Goal: Information Seeking & Learning: Learn about a topic

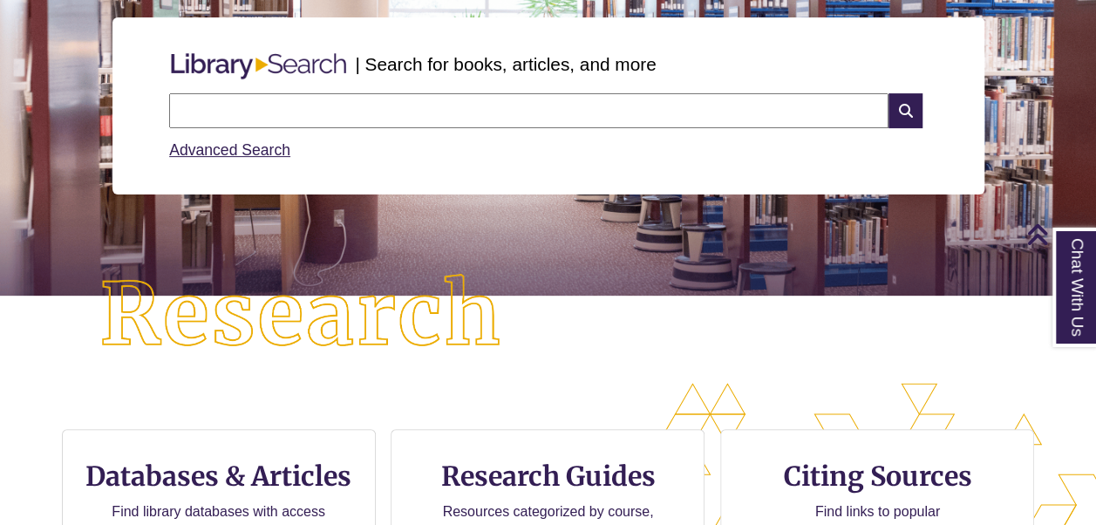
scroll to position [363, 1095]
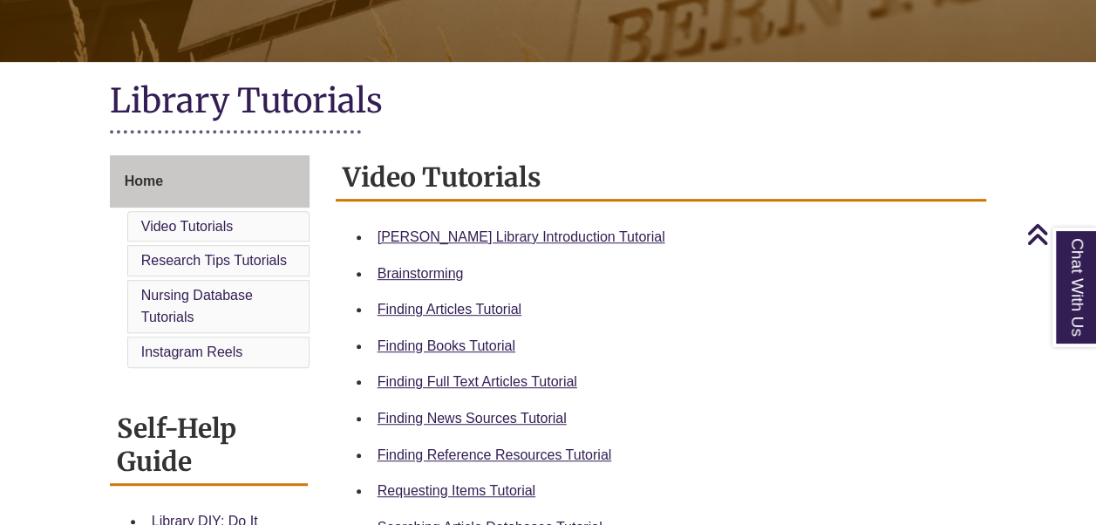
scroll to position [337, 0]
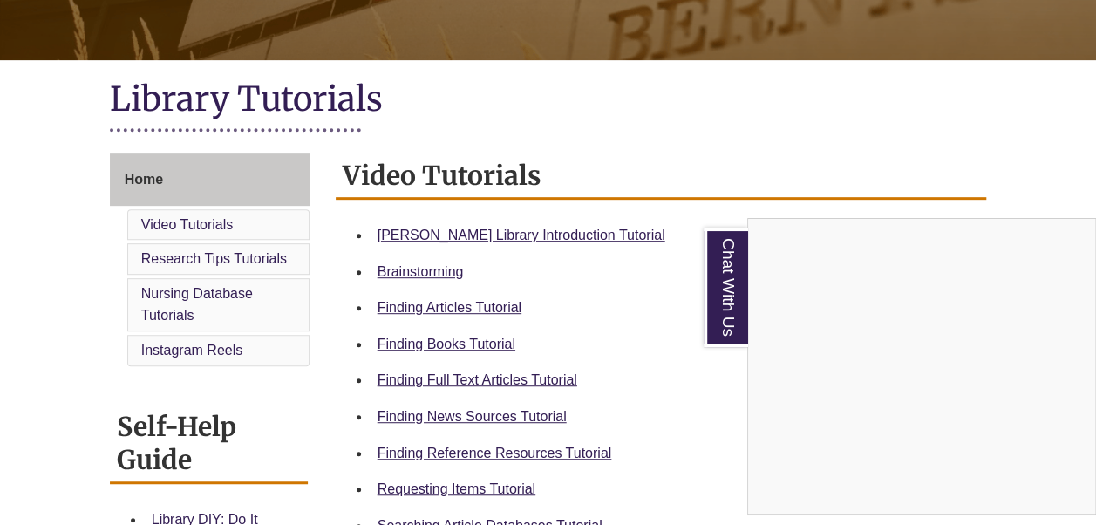
click at [472, 228] on div "Chat With Us" at bounding box center [548, 262] width 1096 height 525
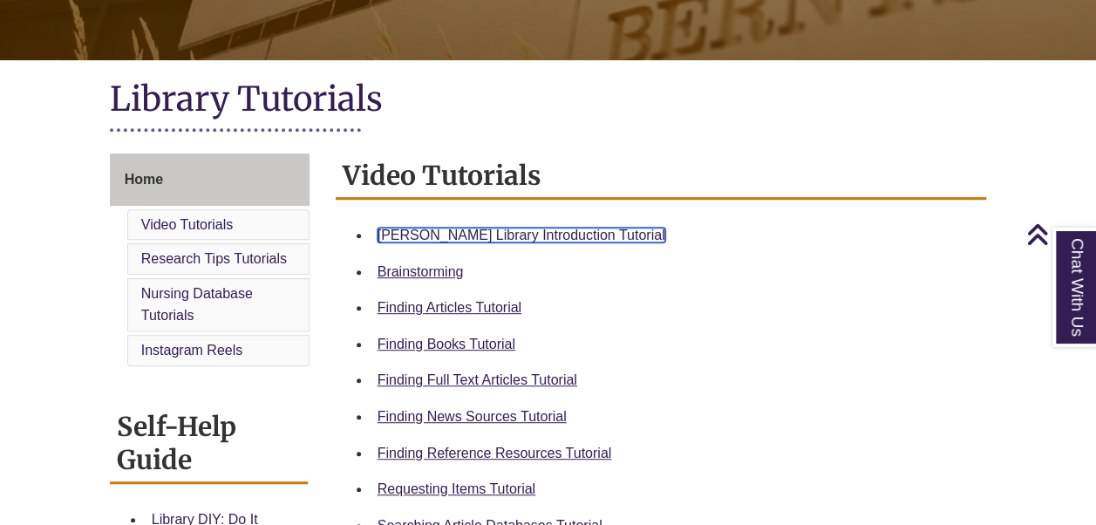
click at [490, 228] on link "Berntsen Library Introduction Tutorial" at bounding box center [522, 235] width 288 height 15
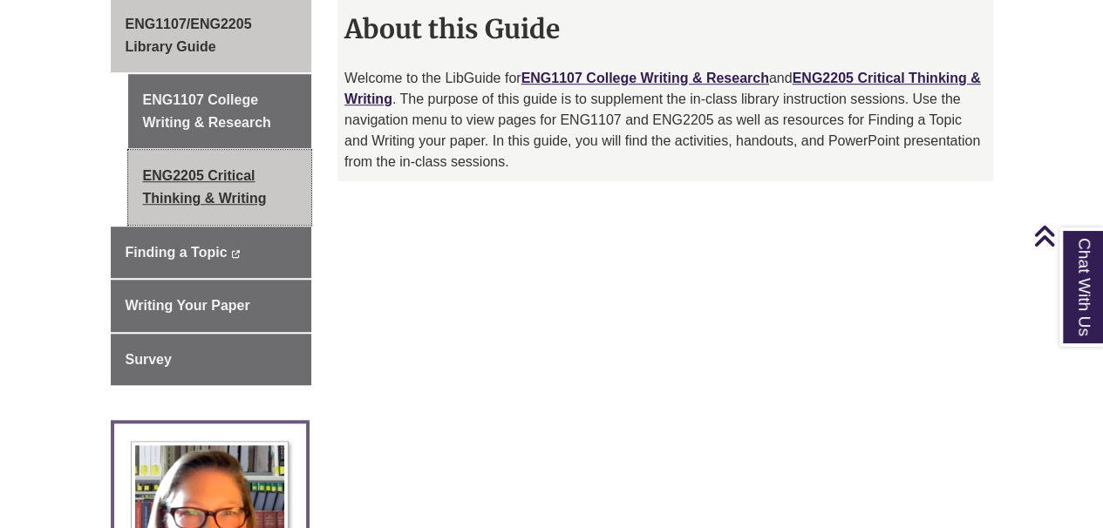
scroll to position [512, 0]
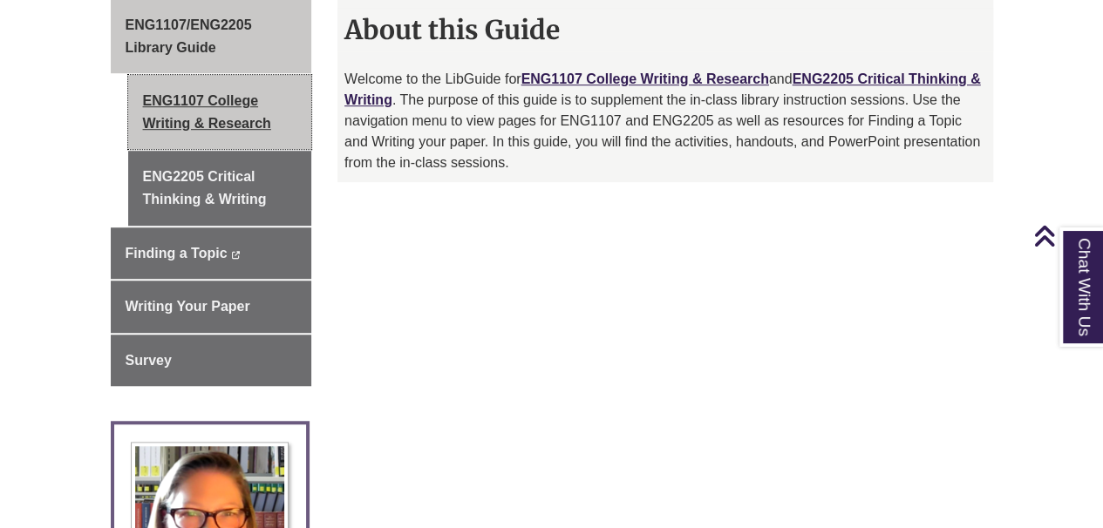
click at [217, 75] on link "ENG1107 College Writing & Research" at bounding box center [220, 112] width 184 height 74
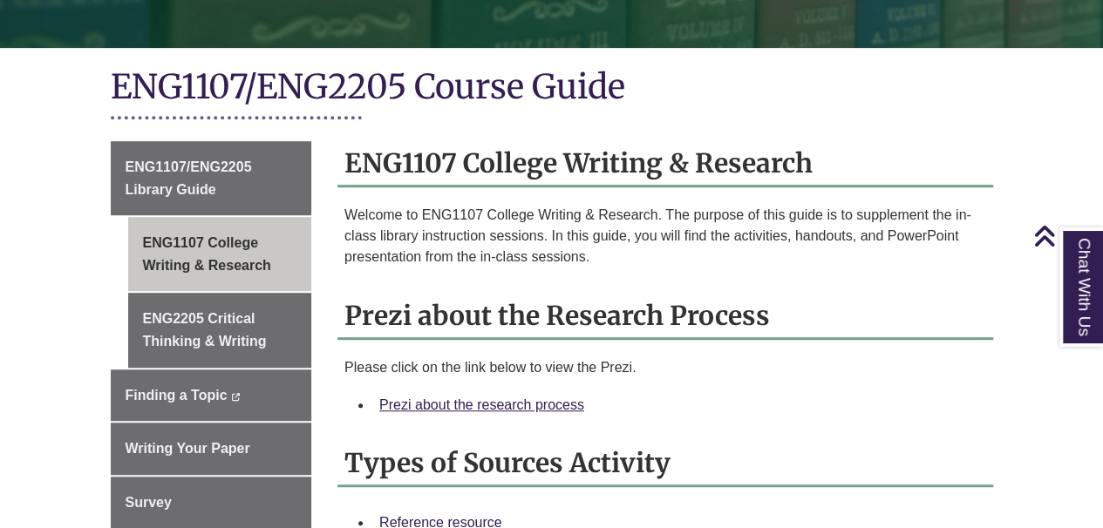
scroll to position [371, 0]
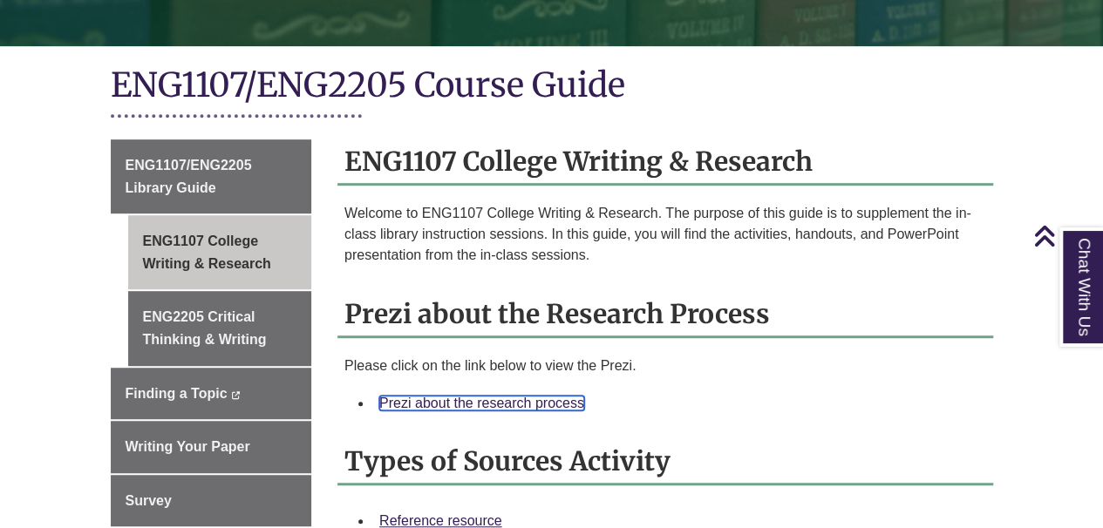
click at [437, 396] on link "Prezi about the research process" at bounding box center [481, 403] width 205 height 15
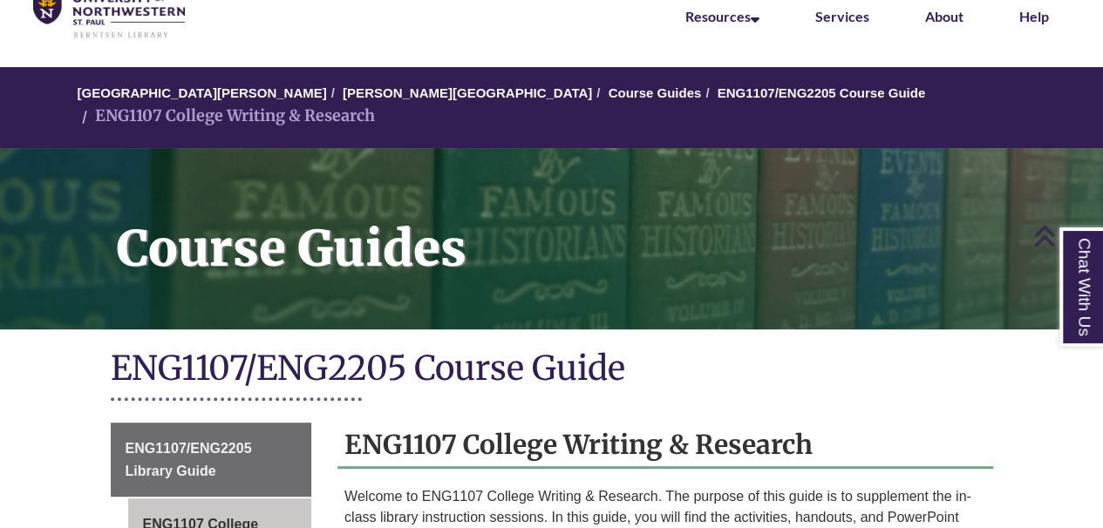
scroll to position [59, 0]
